Goal: Task Accomplishment & Management: Complete application form

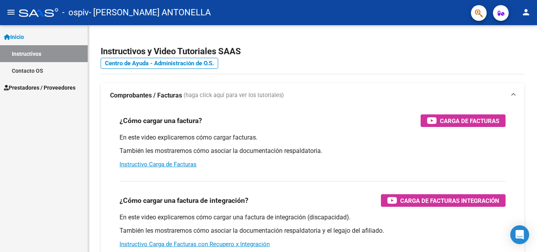
click at [43, 87] on span "Prestadores / Proveedores" at bounding box center [40, 87] width 72 height 9
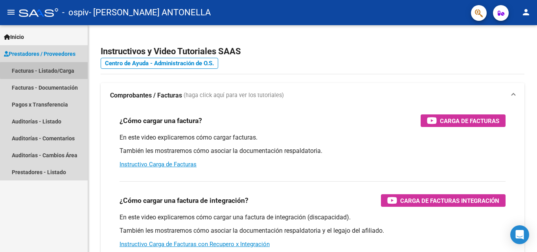
click at [71, 70] on link "Facturas - Listado/Carga" at bounding box center [44, 70] width 88 height 17
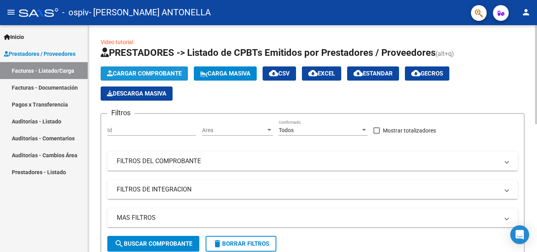
click at [169, 72] on span "Cargar Comprobante" at bounding box center [144, 73] width 75 height 7
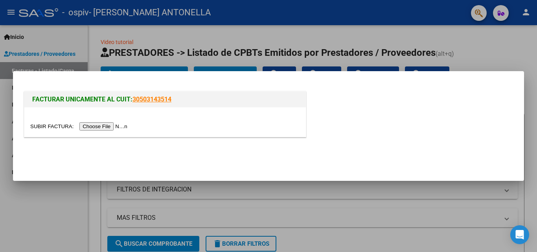
click at [121, 127] on input "file" at bounding box center [79, 126] width 99 height 8
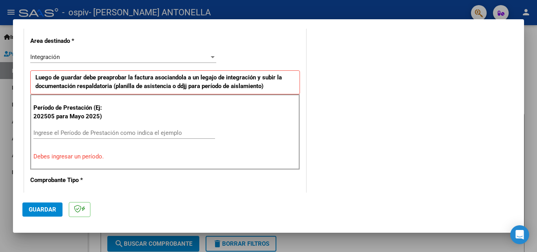
scroll to position [197, 0]
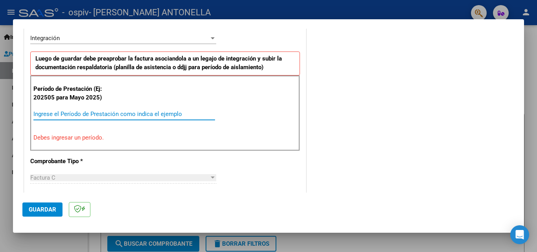
click at [99, 115] on input "Ingrese el Período de Prestación como indica el ejemplo" at bounding box center [124, 113] width 182 height 7
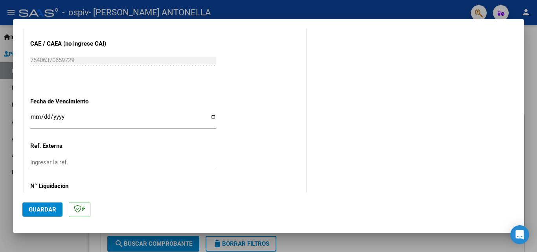
scroll to position [511, 0]
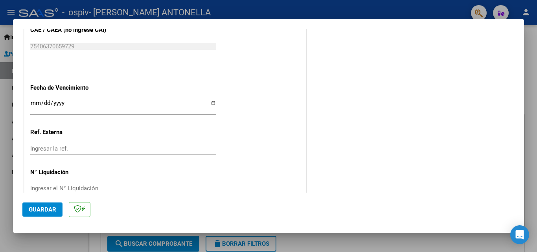
type input "202509"
click at [33, 102] on input "Ingresar la fecha" at bounding box center [123, 106] width 186 height 13
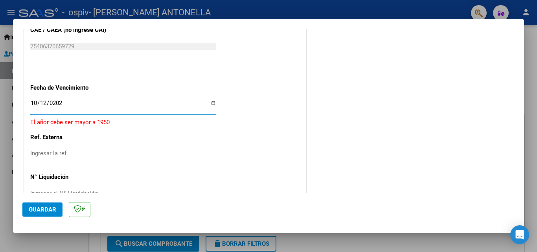
type input "[DATE]"
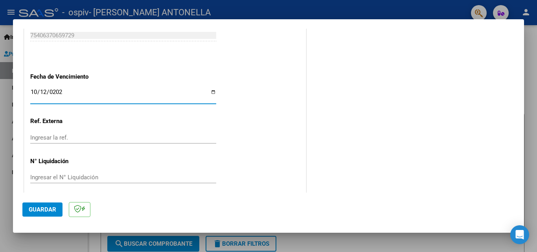
scroll to position [528, 0]
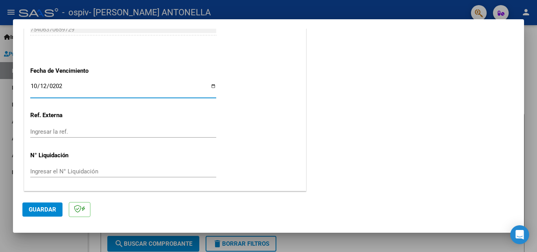
click at [47, 207] on span "Guardar" at bounding box center [43, 209] width 28 height 7
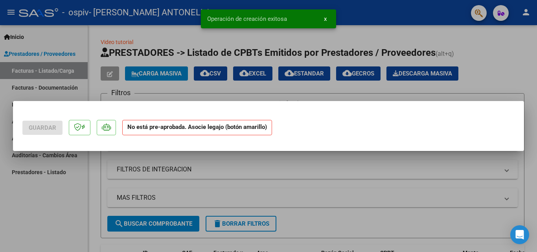
scroll to position [0, 0]
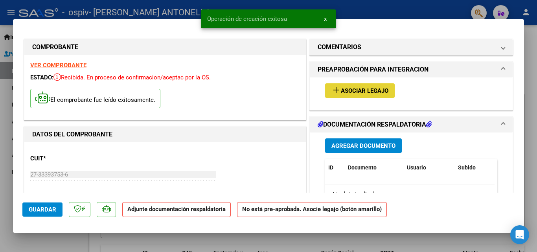
click at [368, 86] on button "add Asociar Legajo" at bounding box center [360, 90] width 70 height 15
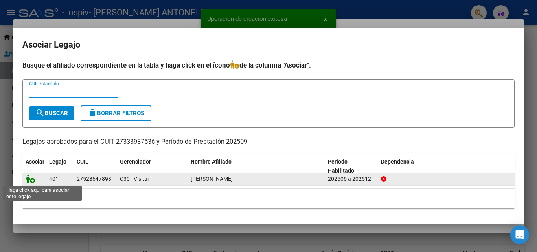
click at [33, 182] on icon at bounding box center [30, 178] width 9 height 9
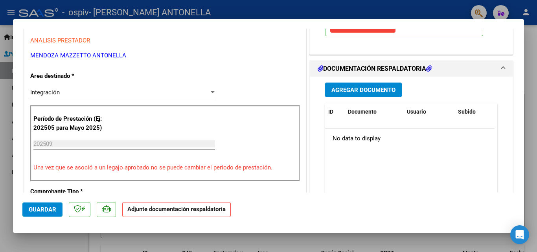
scroll to position [157, 0]
click at [362, 91] on span "Agregar Documento" at bounding box center [363, 90] width 64 height 7
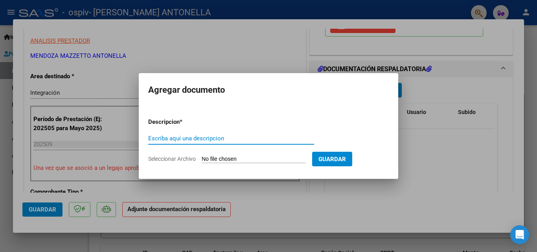
click at [201, 140] on input "Escriba aquí una descripcion" at bounding box center [231, 138] width 166 height 7
type input "ASISTENCIA"
click at [241, 158] on input "Seleccionar Archivo" at bounding box center [254, 159] width 104 height 7
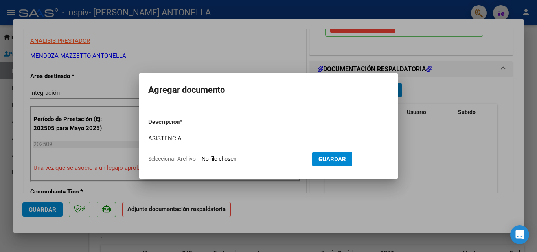
type input "C:\fakepath\ASISTENCIA LUDMILA.pdf"
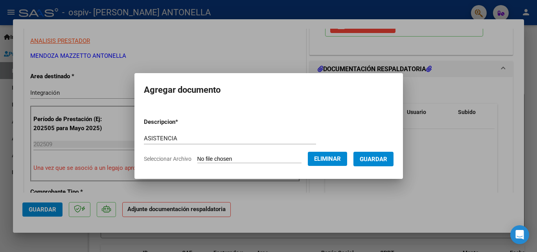
click at [385, 157] on span "Guardar" at bounding box center [374, 159] width 28 height 7
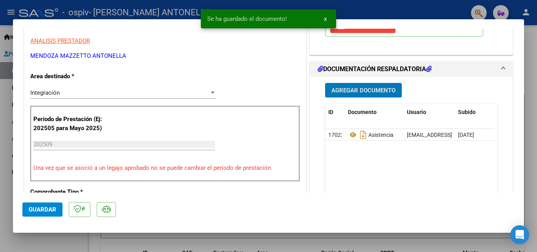
click at [362, 88] on span "Agregar Documento" at bounding box center [363, 90] width 64 height 7
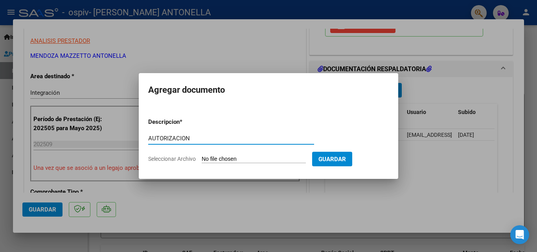
type input "AUTORIZACION"
click at [243, 158] on input "Seleccionar Archivo" at bounding box center [254, 159] width 104 height 7
type input "C:\fakepath\ACOSTA ARRIETA LUDMILA PS 2025.pdf"
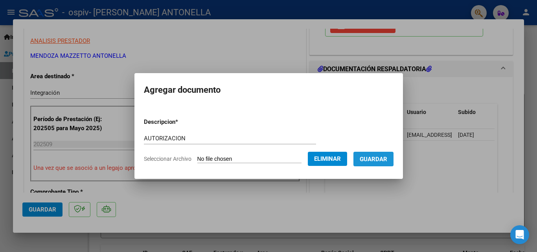
click at [374, 159] on span "Guardar" at bounding box center [374, 159] width 28 height 7
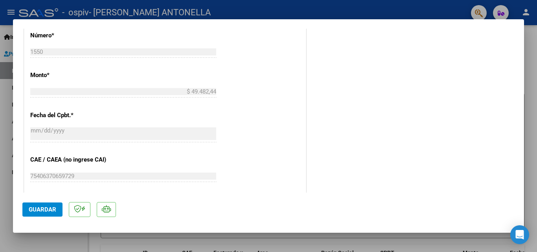
scroll to position [540, 0]
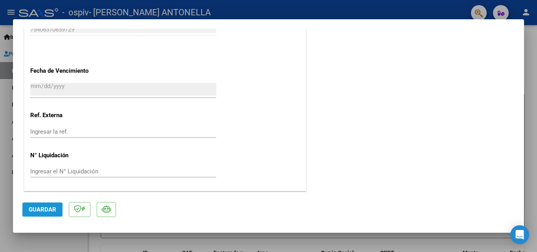
click at [43, 207] on span "Guardar" at bounding box center [43, 209] width 28 height 7
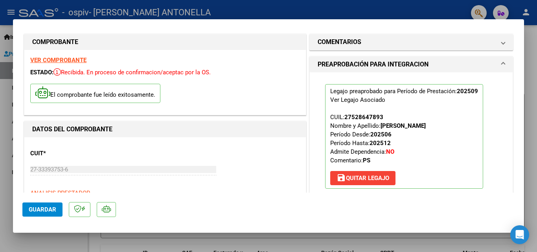
scroll to position [0, 0]
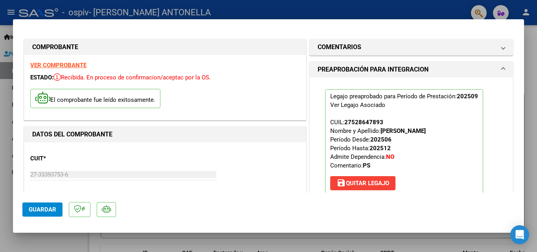
click at [515, 22] on mat-dialog-container "COMPROBANTE VER COMPROBANTE ESTADO: Recibida. En proceso de confirmacion/acepta…" at bounding box center [268, 125] width 511 height 213
